Goal: Task Accomplishment & Management: Complete application form

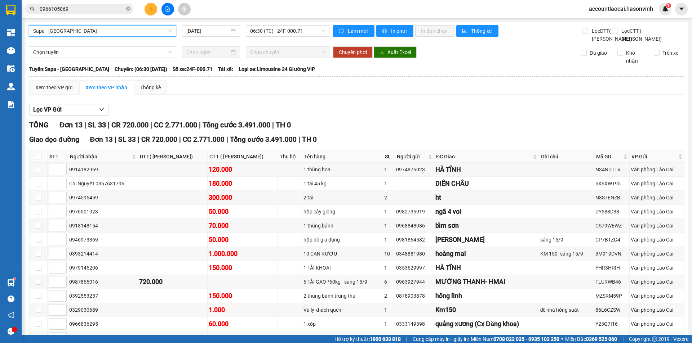
click at [155, 10] on button at bounding box center [151, 9] width 13 height 13
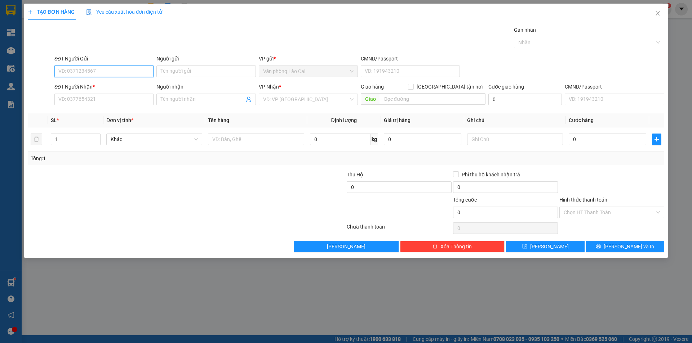
click at [102, 69] on input "SĐT Người Gửi" at bounding box center [103, 72] width 99 height 12
type input "0868545030"
click at [106, 83] on div "0868545030" at bounding box center [104, 86] width 90 height 8
type input "0367018798"
type input "diễn châu"
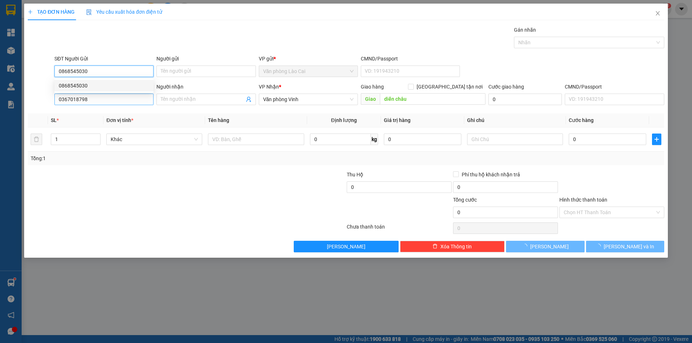
type input "100.000"
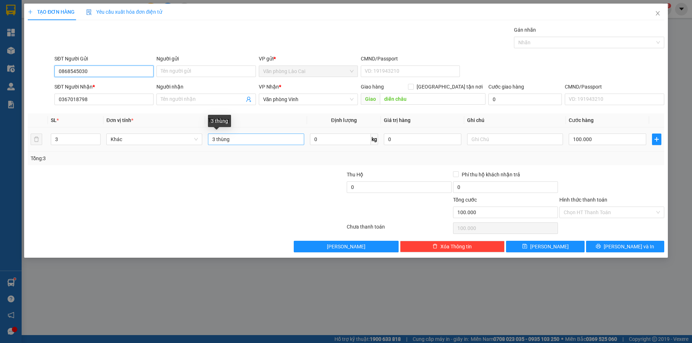
type input "0868545030"
click at [217, 138] on input "3 thùng" at bounding box center [256, 140] width 96 height 12
type input "4 thùng"
click at [74, 142] on input "3" at bounding box center [75, 139] width 49 height 11
type input "4"
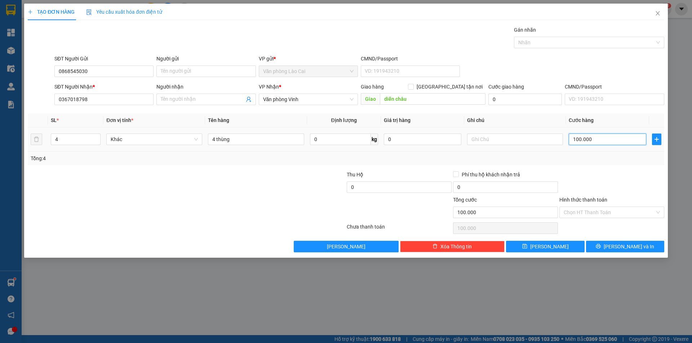
click at [599, 141] on input "100.000" at bounding box center [607, 140] width 77 height 12
type input "1"
type input "12"
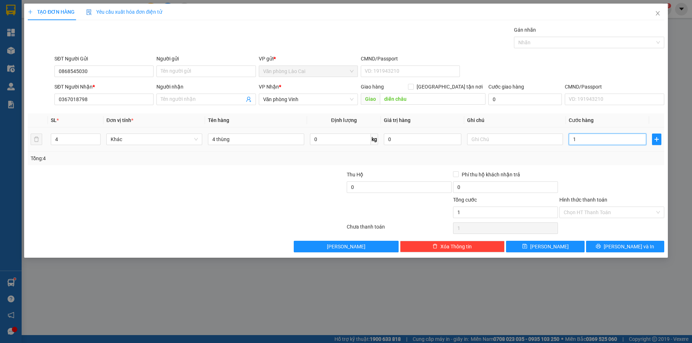
type input "12"
type input "120"
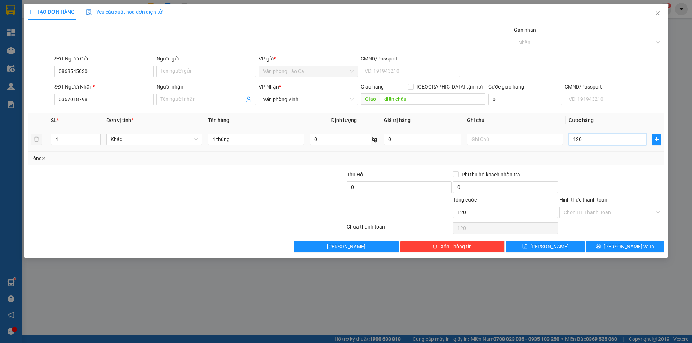
type input "1.200"
type input "12.000"
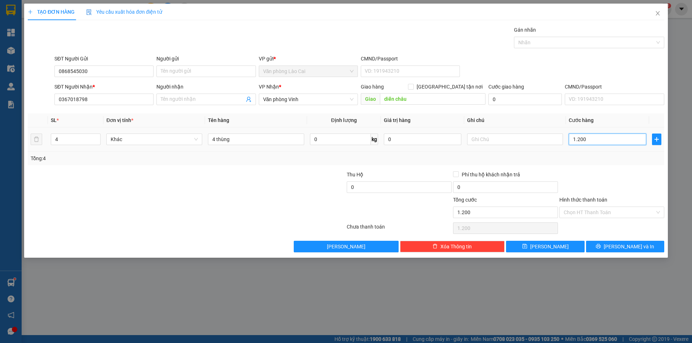
type input "12.000"
type input "120.000"
click at [639, 250] on span "[PERSON_NAME] và In" at bounding box center [629, 247] width 50 height 8
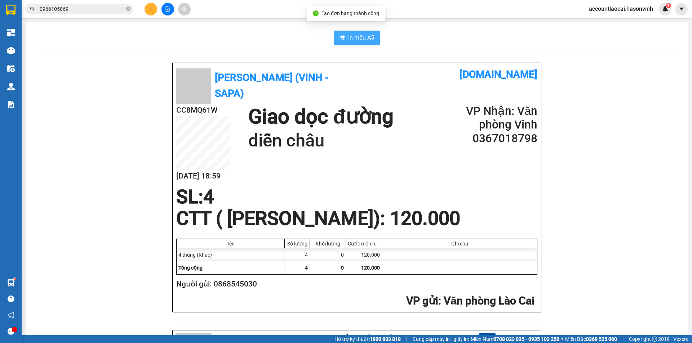
click at [355, 39] on span "In mẫu A5" at bounding box center [361, 37] width 26 height 9
